Goal: Task Accomplishment & Management: Manage account settings

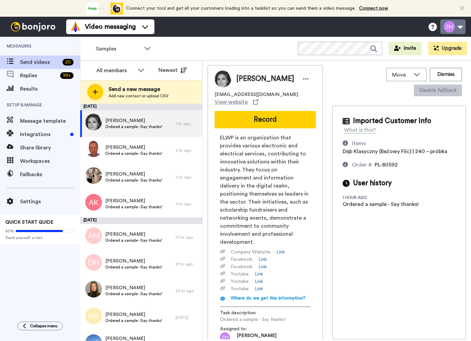
click at [449, 30] on button at bounding box center [453, 26] width 25 height 15
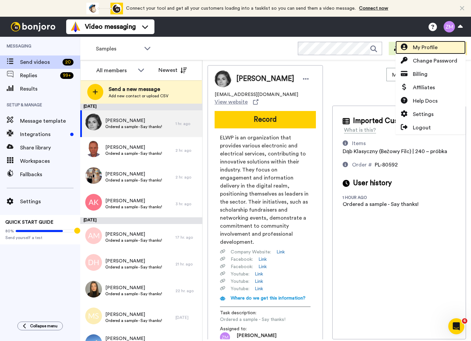
click at [426, 46] on span "My Profile" at bounding box center [425, 47] width 25 height 8
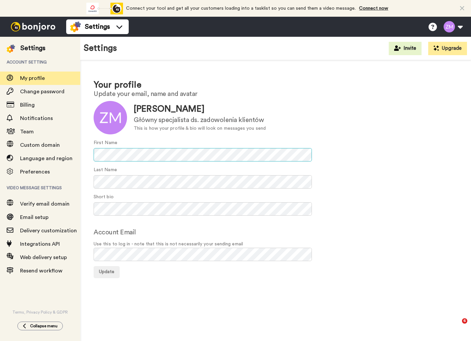
click at [92, 155] on div "Your profile Update your email, name and avatar Update [PERSON_NAME] specjalist…" at bounding box center [275, 178] width 391 height 237
click at [110, 275] on button "Update" at bounding box center [107, 272] width 26 height 12
